Goal: Communication & Community: Ask a question

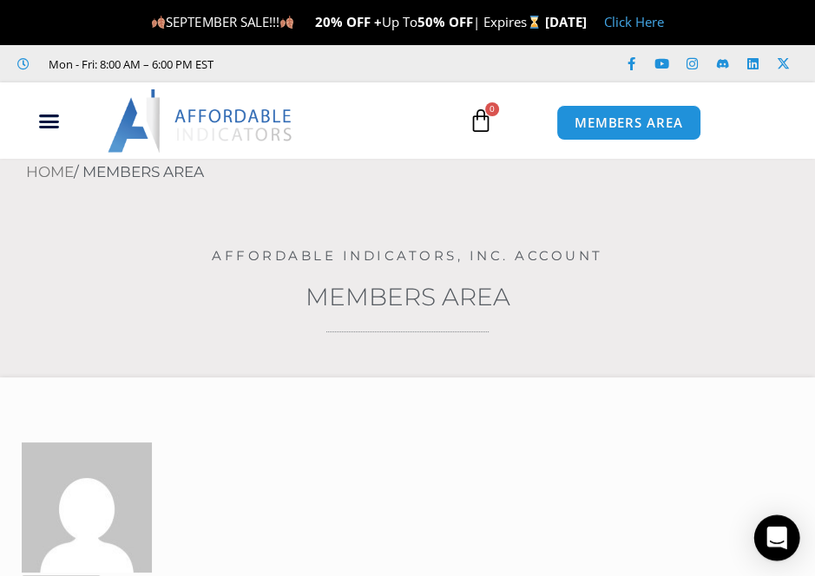
click at [780, 533] on icon "Open Intercom Messenger" at bounding box center [776, 538] width 20 height 23
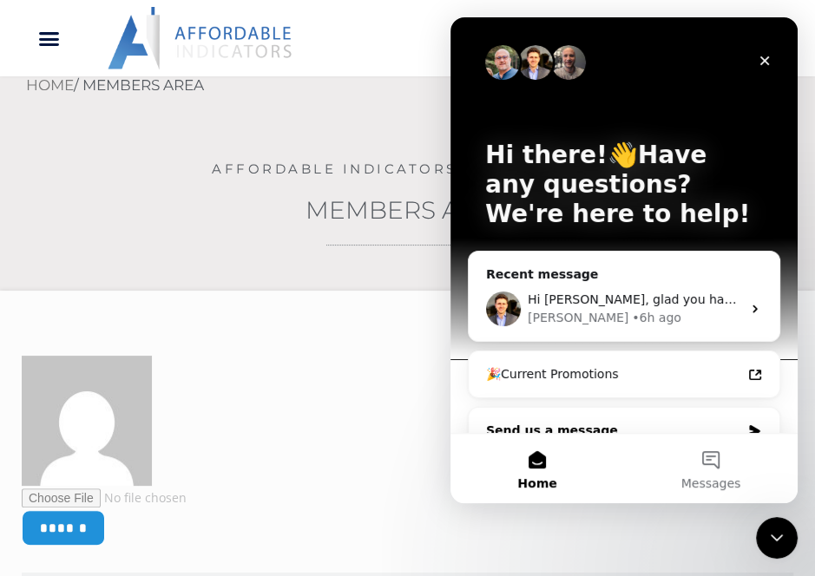
scroll to position [28, 0]
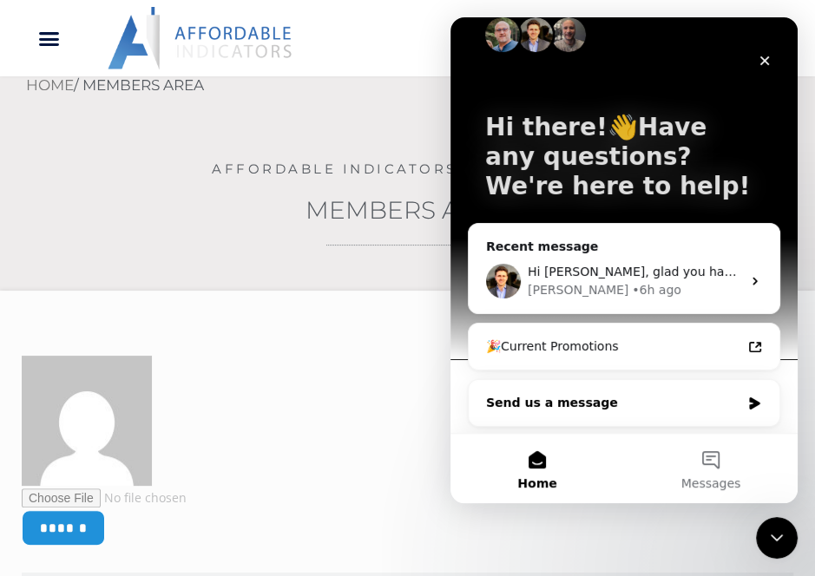
click at [749, 404] on icon "Intercom messenger" at bounding box center [754, 403] width 10 height 12
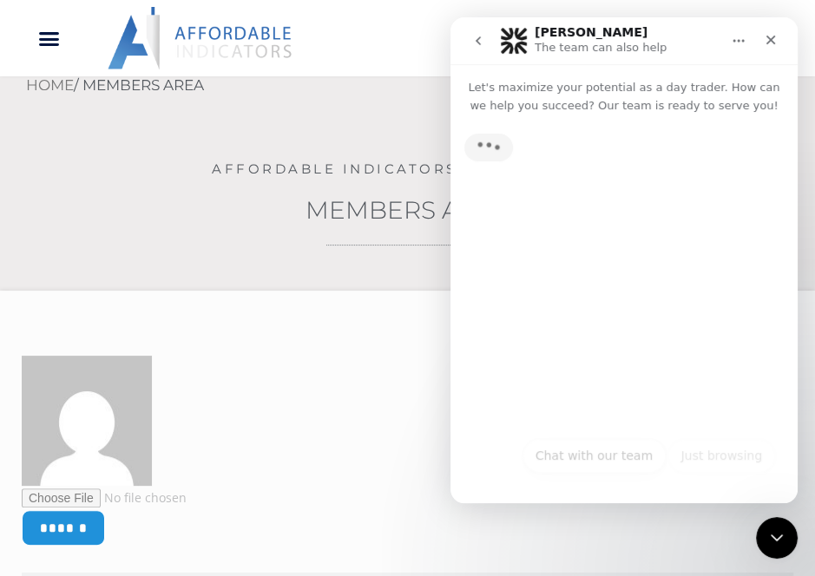
scroll to position [0, 0]
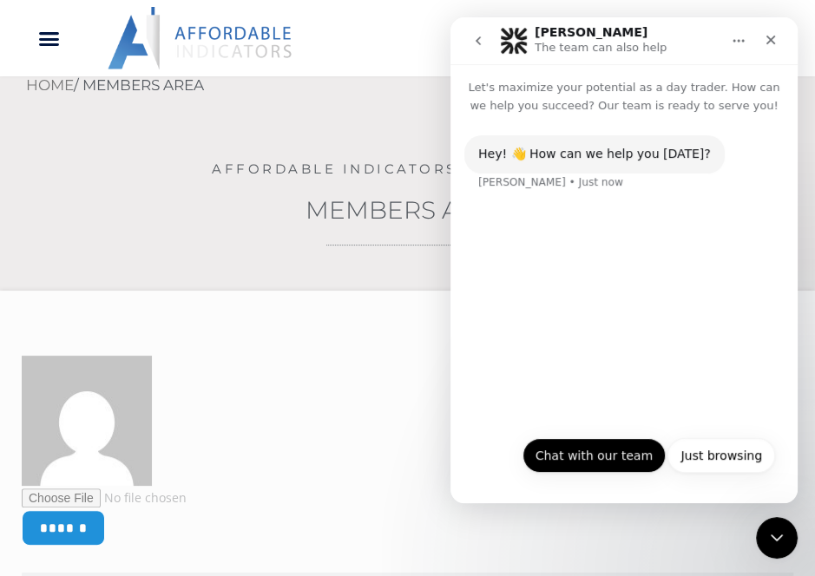
click at [631, 451] on button "Chat with our team" at bounding box center [593, 455] width 143 height 35
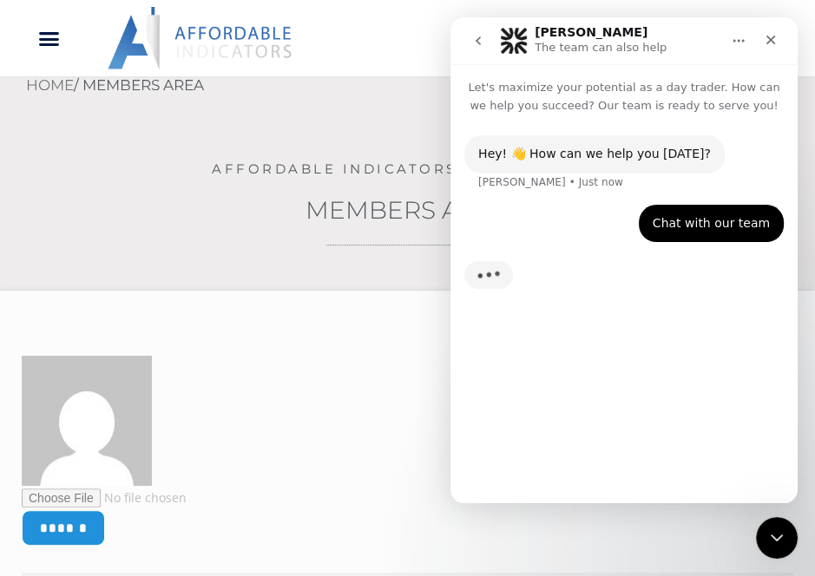
click at [713, 224] on div "Chat with our team" at bounding box center [711, 223] width 117 height 17
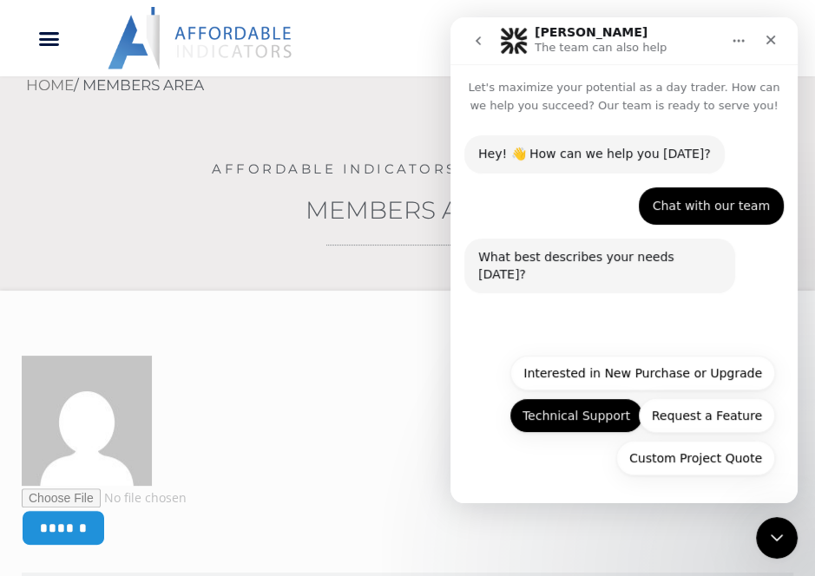
click at [615, 416] on button "Technical Support" at bounding box center [576, 415] width 134 height 35
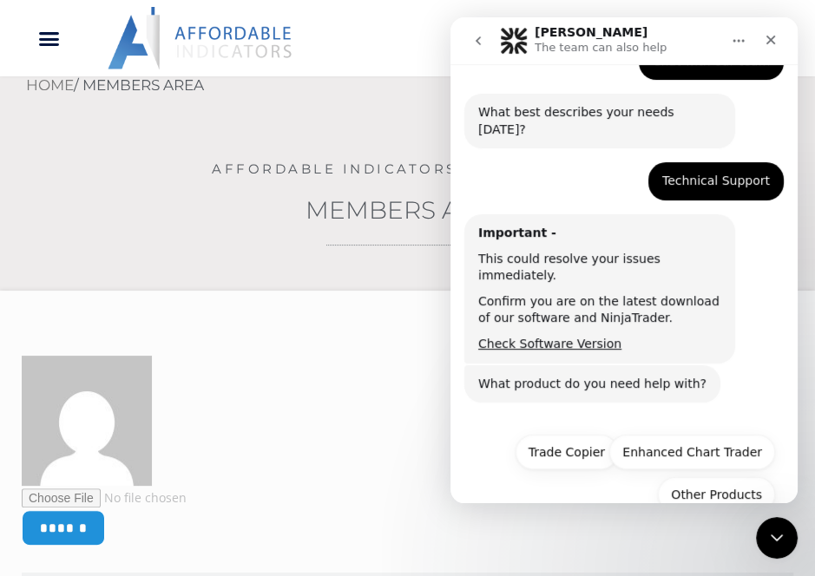
scroll to position [147, 0]
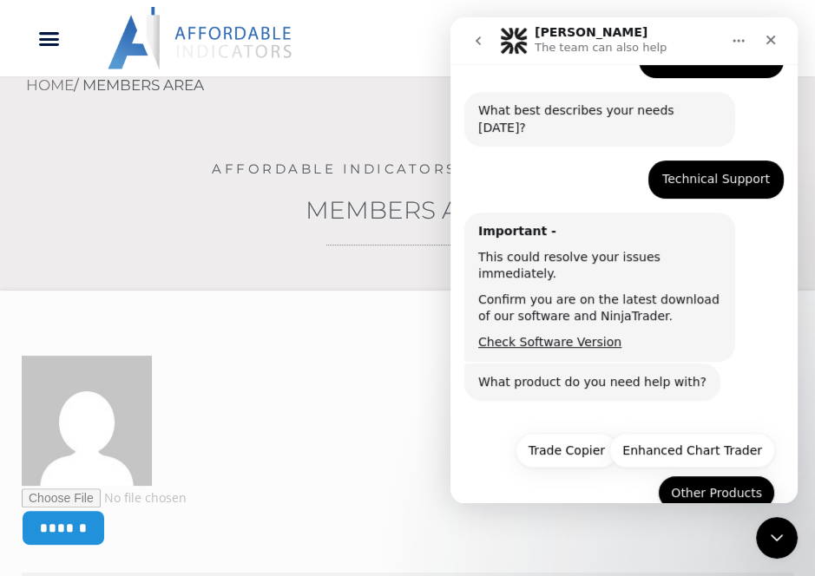
click at [710, 476] on button "Other Products" at bounding box center [716, 493] width 117 height 35
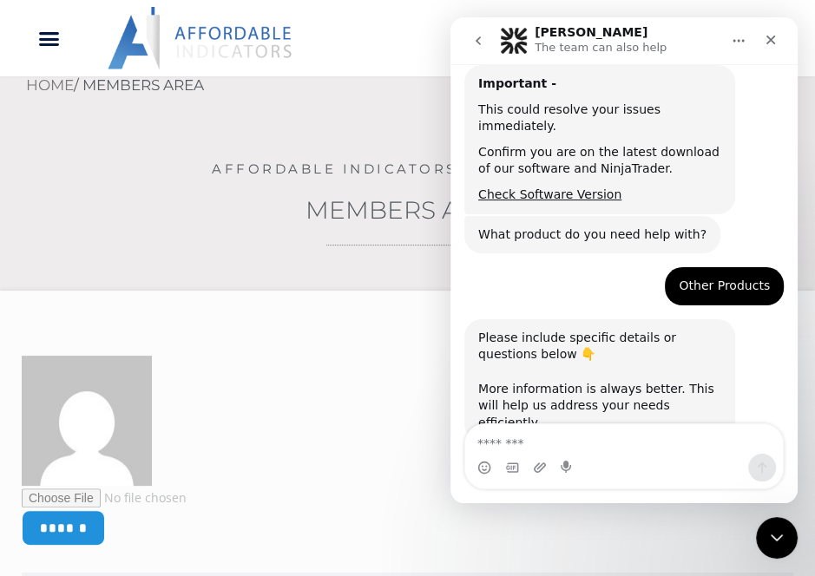
scroll to position [296, 0]
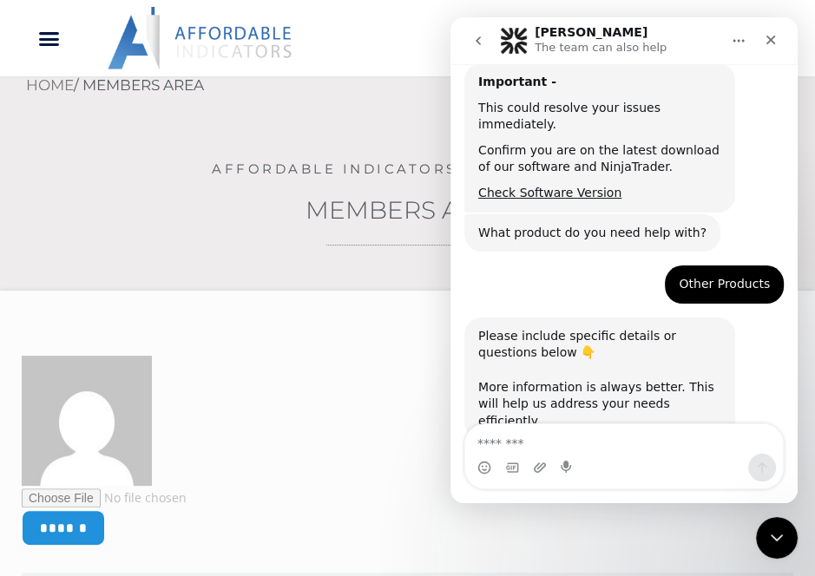
click at [554, 449] on textarea "Message…" at bounding box center [624, 439] width 318 height 30
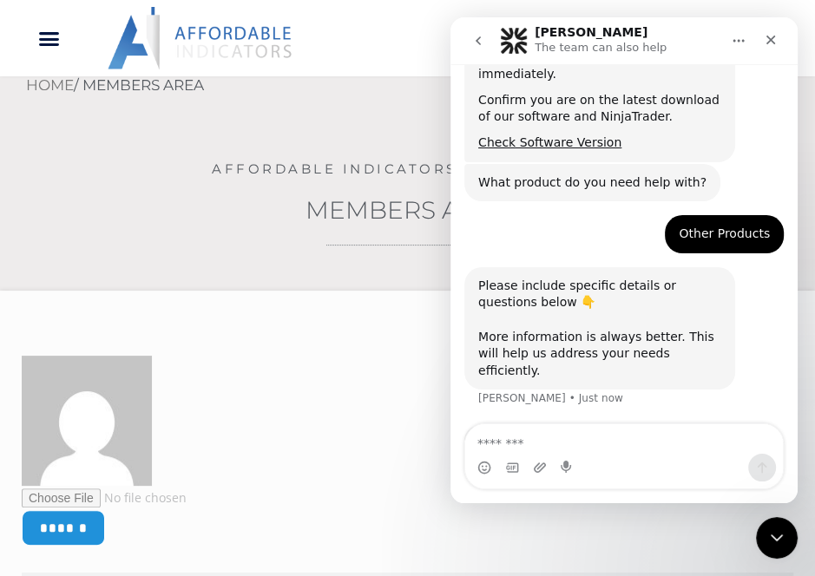
scroll to position [352, 0]
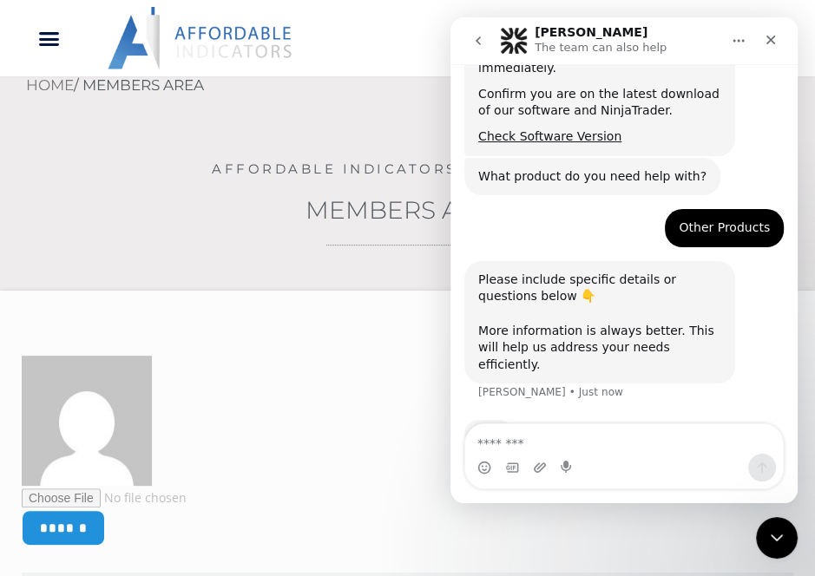
click at [559, 440] on textarea "Message…" at bounding box center [624, 439] width 318 height 30
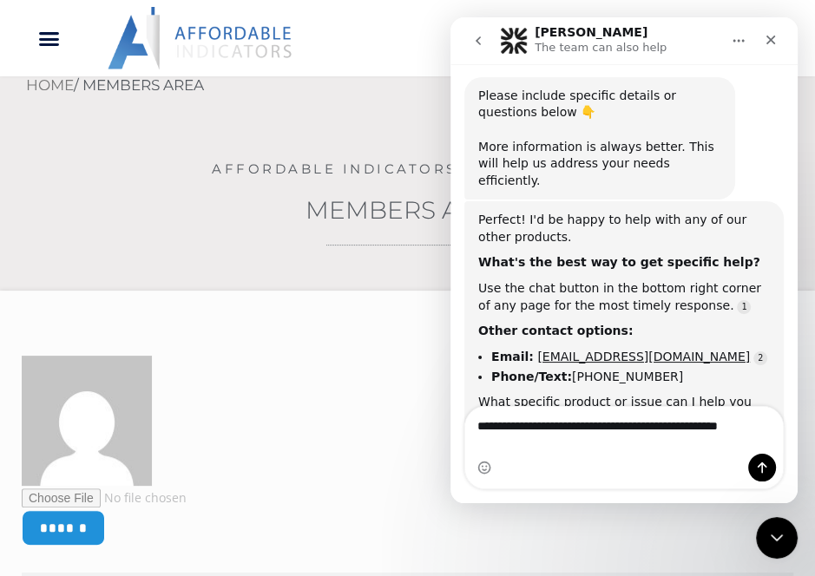
scroll to position [552, 0]
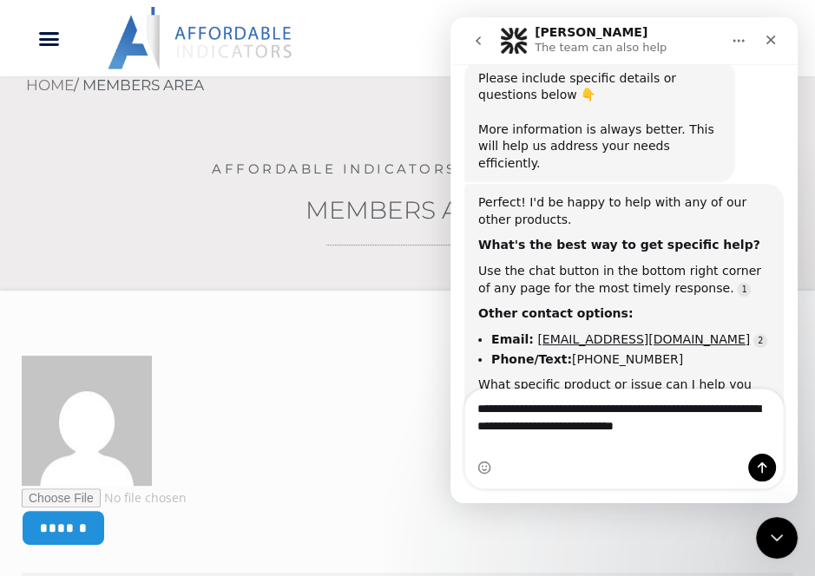
type textarea "**********"
click at [682, 459] on div "Intercom messenger" at bounding box center [624, 468] width 318 height 28
click at [703, 467] on div "Intercom messenger" at bounding box center [624, 468] width 318 height 28
click at [561, 458] on div "Intercom messenger" at bounding box center [624, 468] width 318 height 28
drag, startPoint x: 569, startPoint y: 461, endPoint x: 454, endPoint y: 374, distance: 144.4
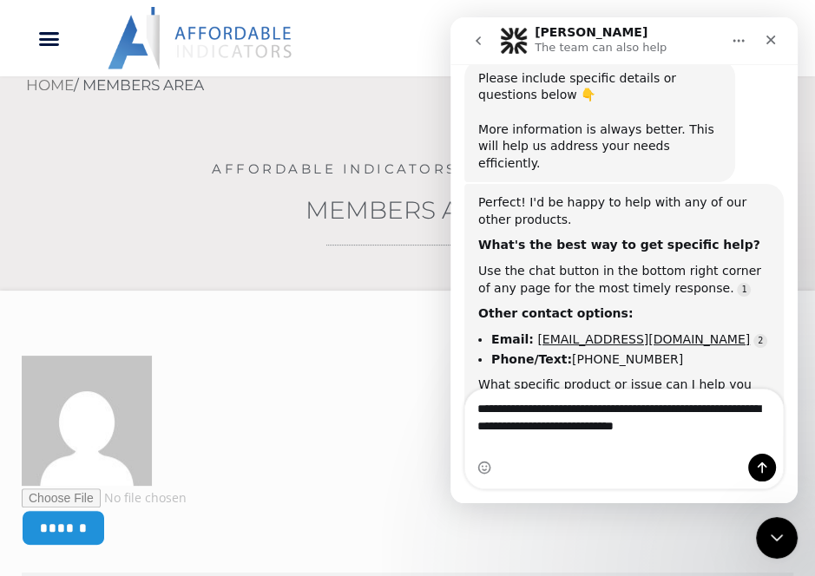
click at [454, 374] on div "Hey! 👋 How can we help you [DATE]? [PERSON_NAME] • 2m ago Chat with our team [P…" at bounding box center [623, 10] width 347 height 898
click at [572, 463] on div "Intercom messenger" at bounding box center [624, 468] width 318 height 28
drag, startPoint x: 120, startPoint y: 446, endPoint x: 329, endPoint y: 476, distance: 211.3
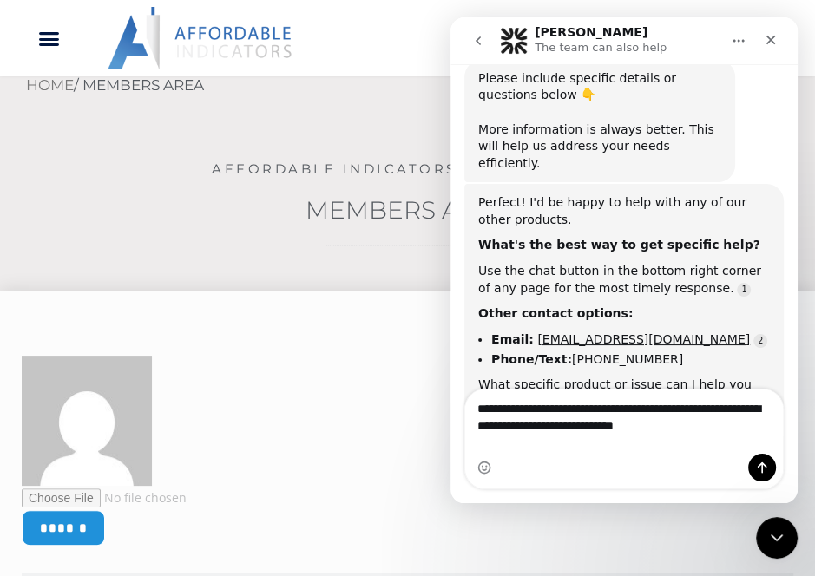
click at [607, 458] on div "Intercom messenger" at bounding box center [624, 468] width 318 height 28
click at [650, 463] on div "Intercom messenger" at bounding box center [624, 468] width 318 height 28
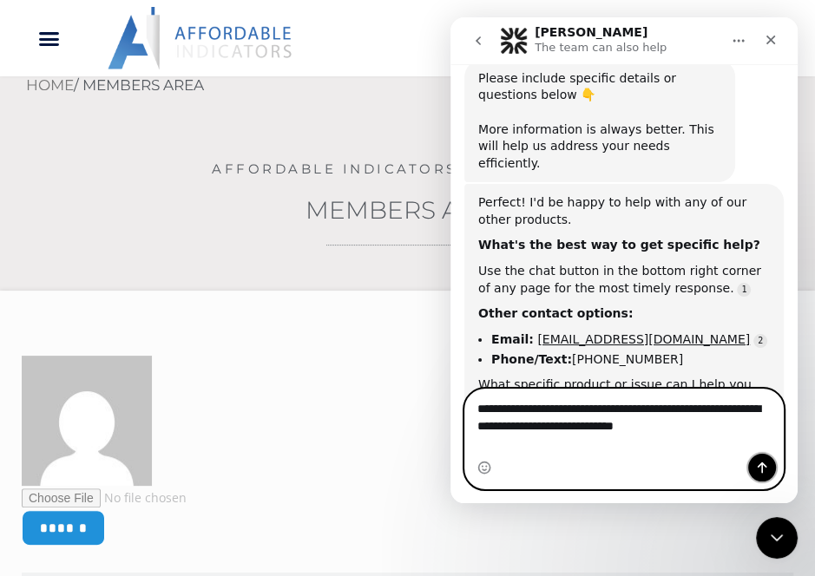
click at [770, 463] on button "Send a message…" at bounding box center [762, 468] width 28 height 28
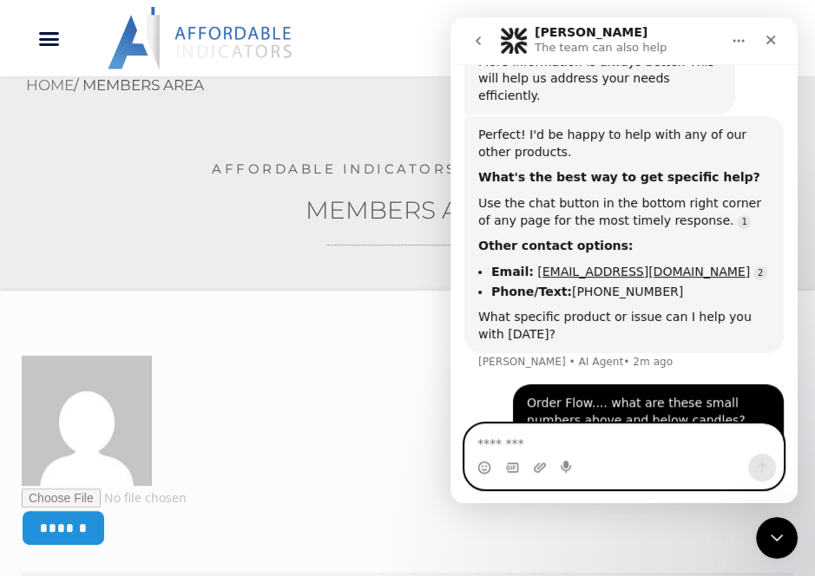
scroll to position [677, 0]
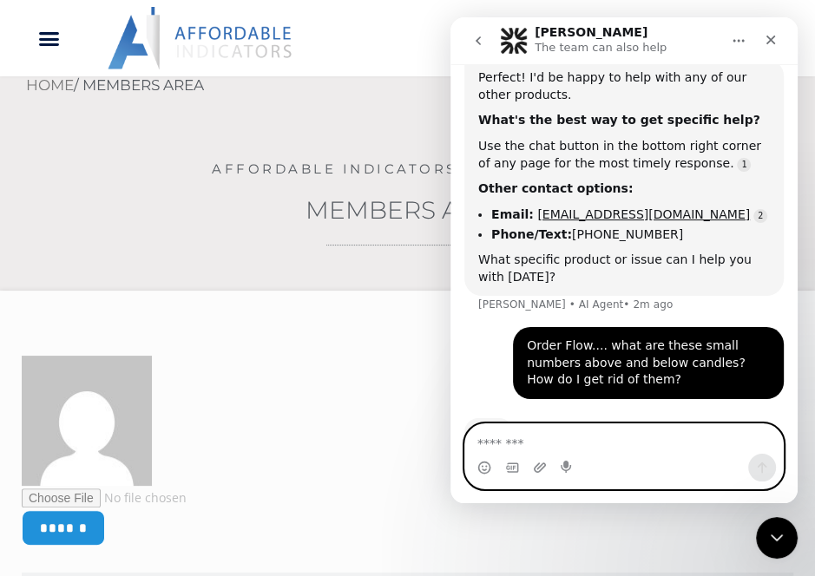
click at [582, 452] on textarea "Message…" at bounding box center [624, 439] width 318 height 30
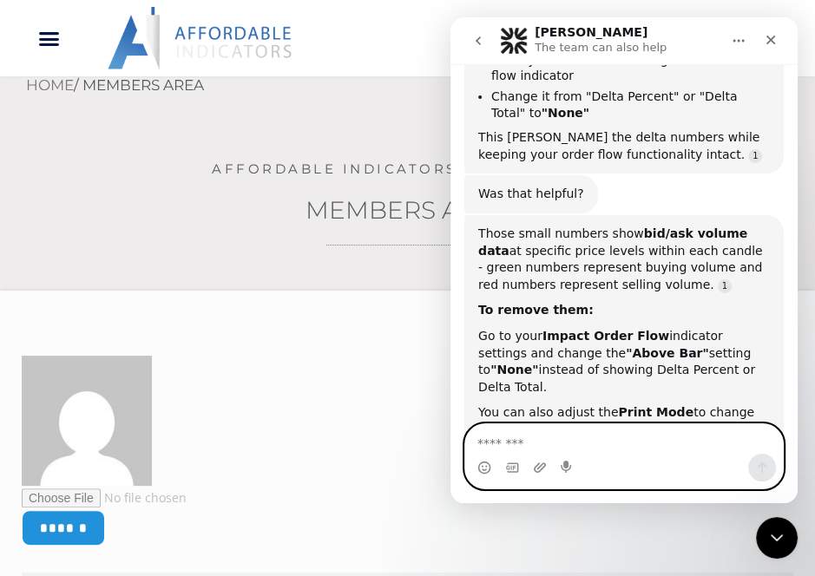
scroll to position [1422, 0]
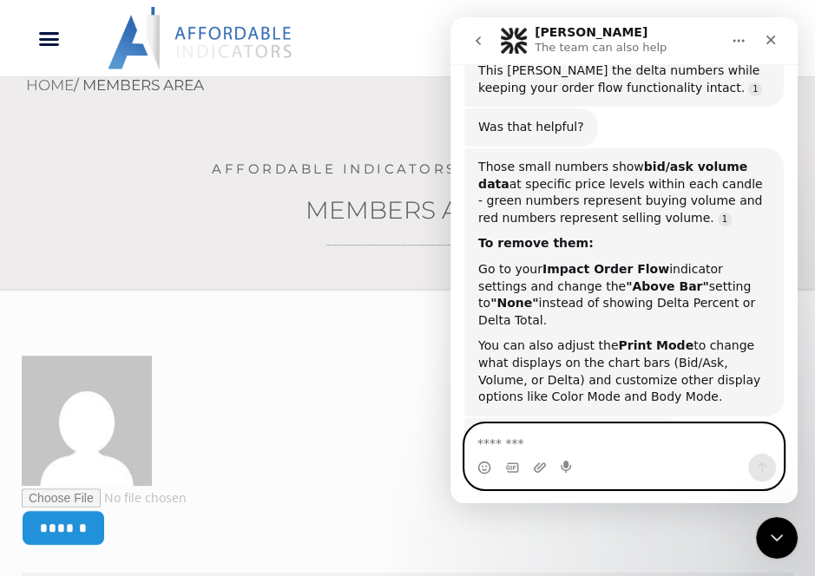
click at [569, 452] on textarea "Message…" at bounding box center [624, 439] width 318 height 30
type textarea "**"
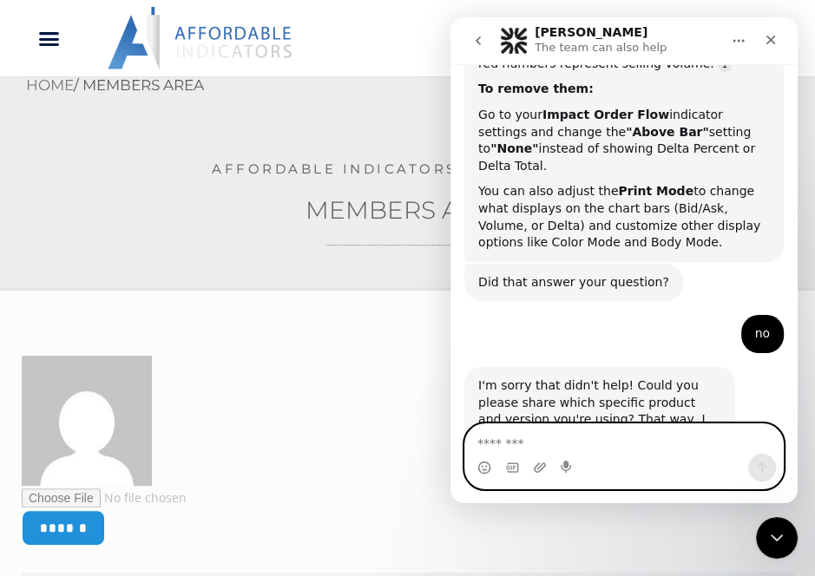
scroll to position [1577, 0]
